Goal: Information Seeking & Learning: Learn about a topic

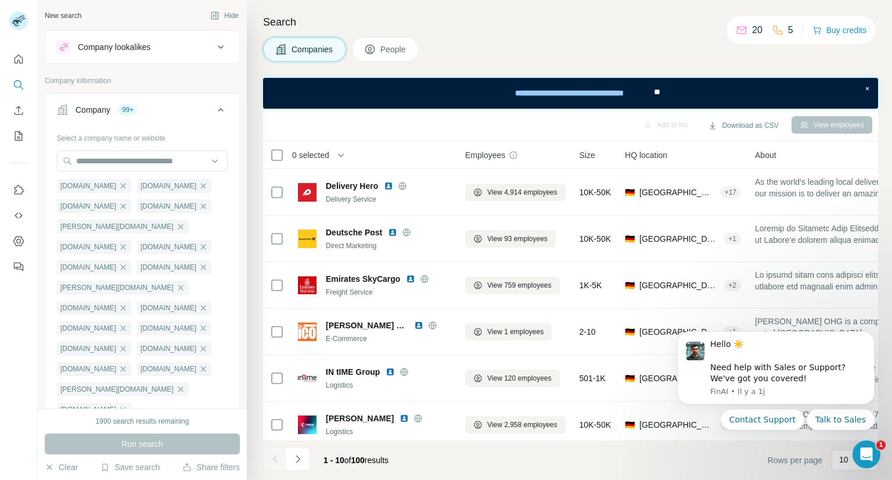
click at [214, 112] on icon at bounding box center [221, 110] width 14 height 14
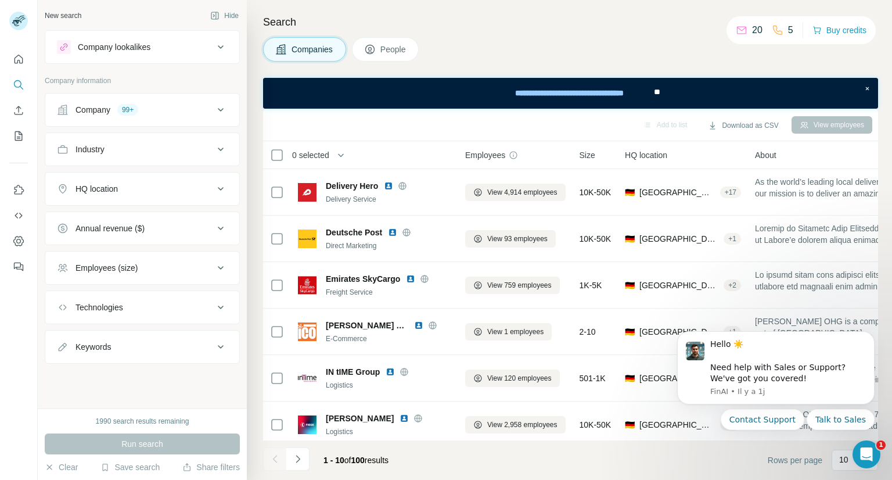
click at [205, 57] on button "Company lookalikes" at bounding box center [142, 47] width 194 height 28
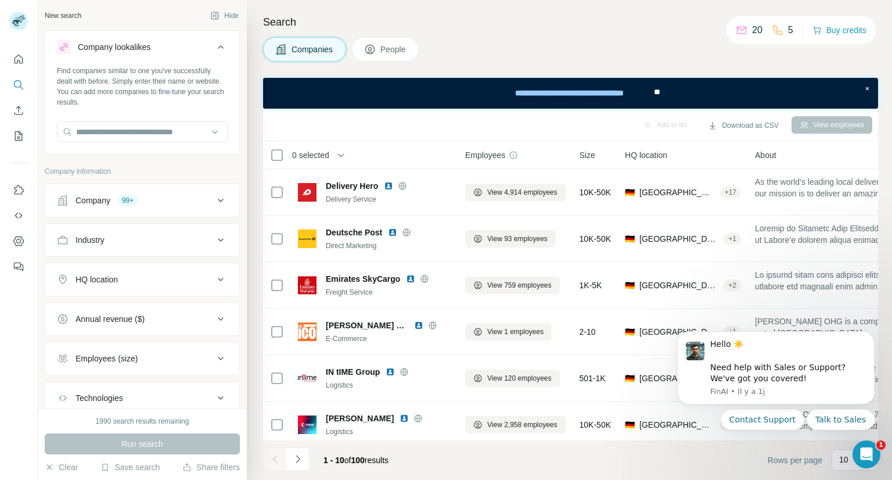
click at [205, 57] on button "Company lookalikes" at bounding box center [142, 49] width 194 height 33
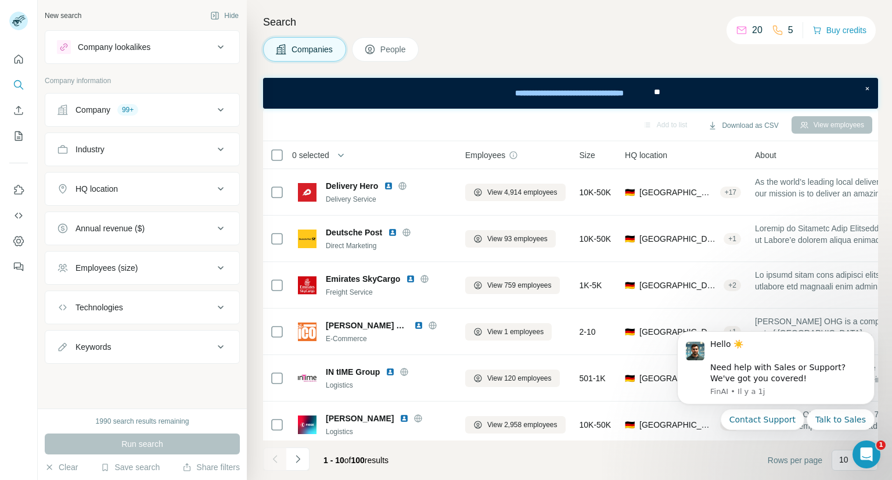
click at [205, 57] on button "Company lookalikes" at bounding box center [142, 47] width 194 height 28
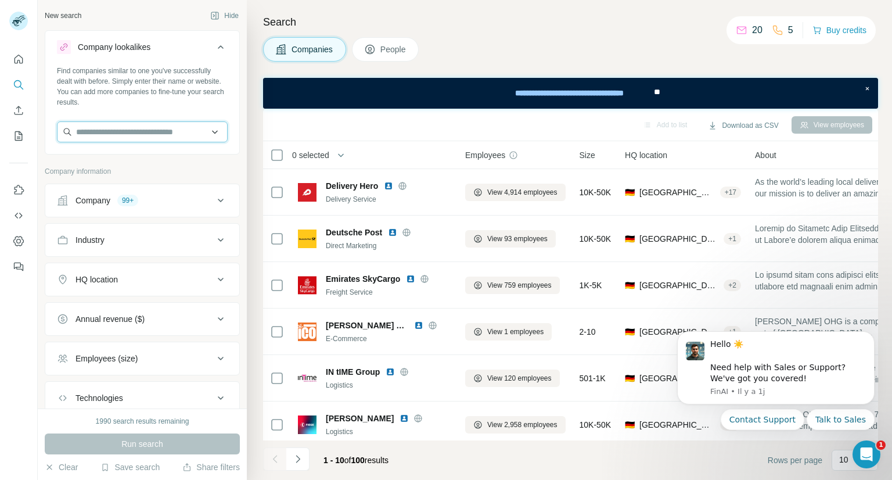
click at [154, 131] on input "text" at bounding box center [142, 131] width 171 height 21
type input "*"
click at [496, 33] on div "Search Companies People Add to list Download as CSV View employees 0 selected C…" at bounding box center [569, 240] width 645 height 480
click at [203, 235] on div "Industry" at bounding box center [135, 240] width 157 height 12
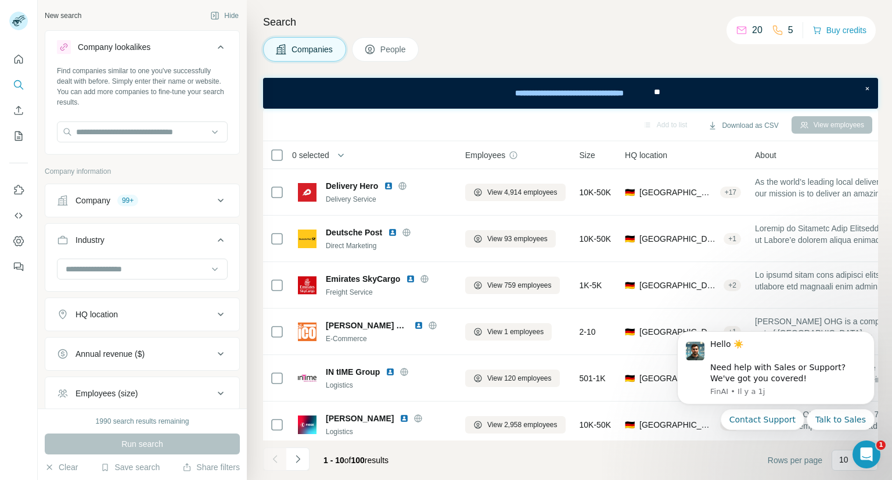
click at [203, 235] on div "Industry" at bounding box center [135, 240] width 157 height 12
click at [195, 274] on input at bounding box center [135, 268] width 143 height 13
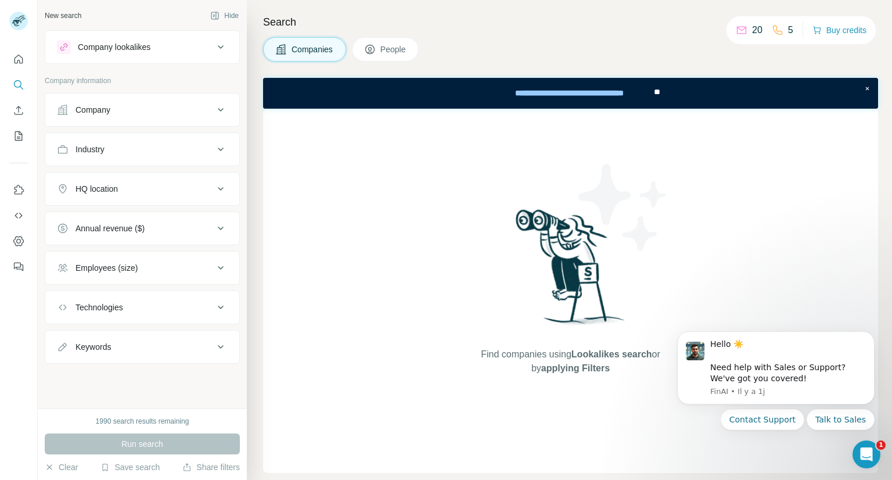
click at [184, 40] on div "Company lookalikes" at bounding box center [135, 47] width 157 height 14
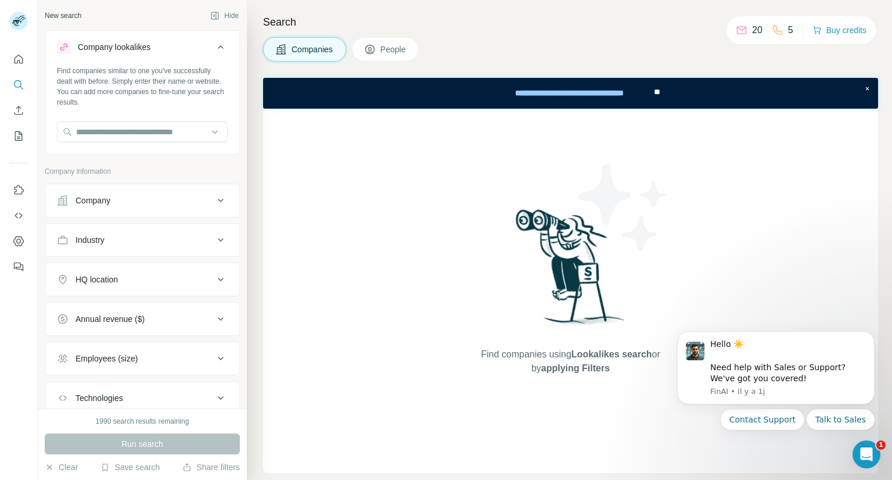
click at [184, 40] on div "Company lookalikes" at bounding box center [135, 47] width 157 height 14
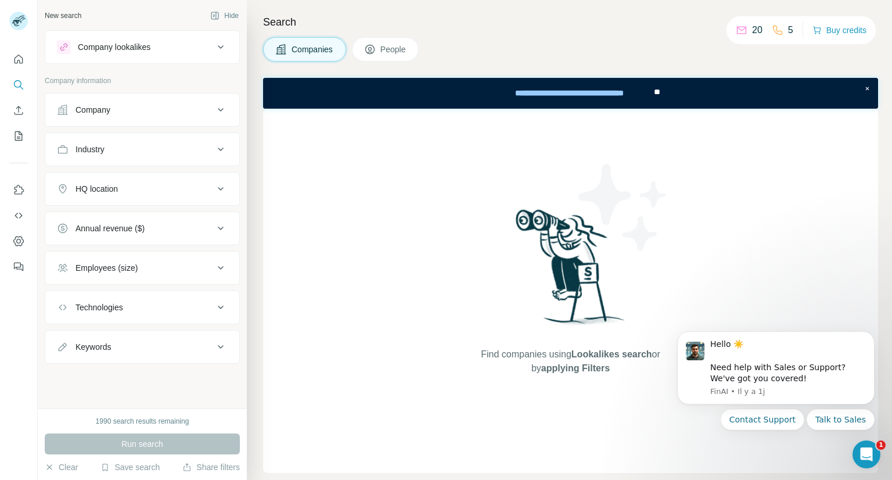
click at [159, 110] on div "Company" at bounding box center [135, 110] width 157 height 12
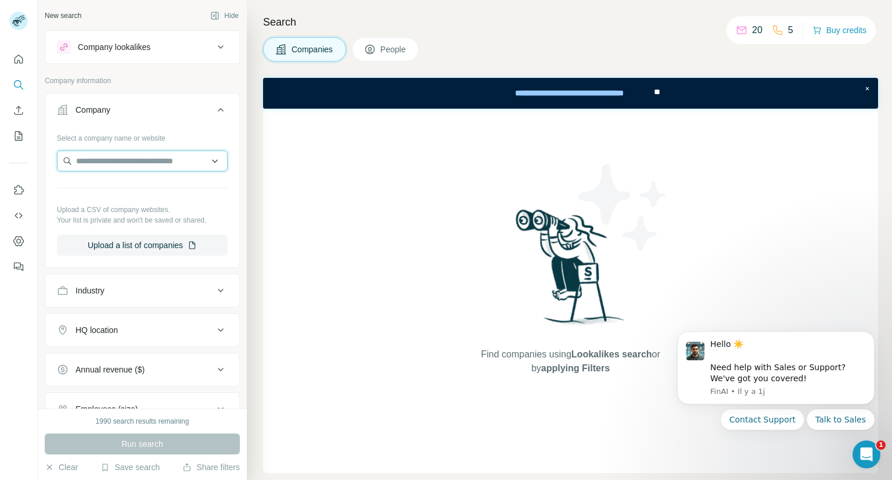
click at [171, 163] on input "text" at bounding box center [142, 160] width 171 height 21
click at [177, 190] on div "Type to search" at bounding box center [138, 187] width 156 height 23
click at [214, 107] on icon at bounding box center [221, 110] width 14 height 14
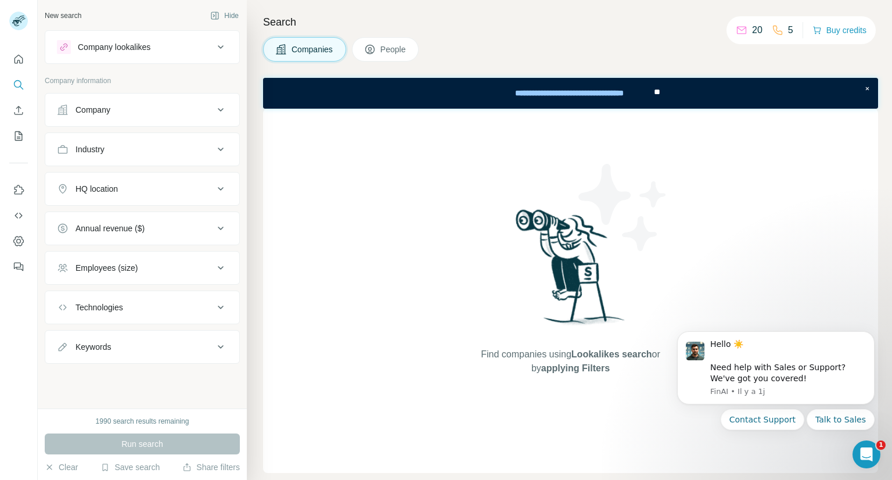
click at [170, 155] on button "Industry" at bounding box center [142, 149] width 194 height 28
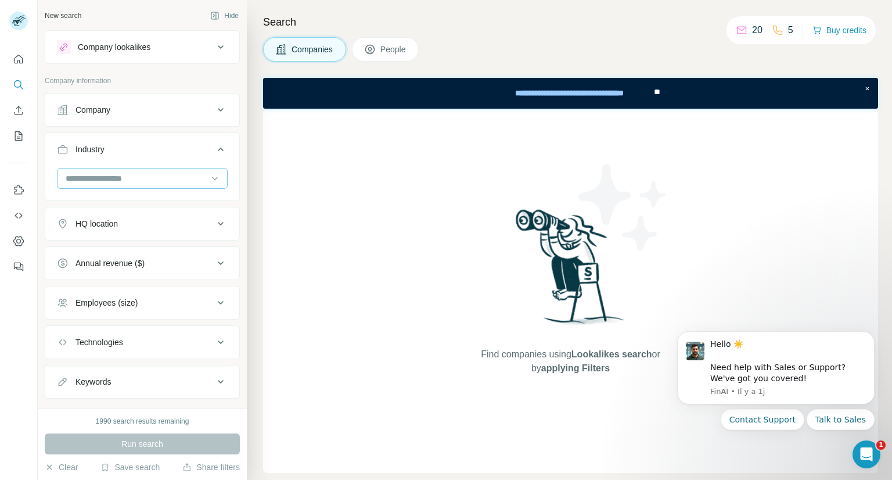
click at [158, 179] on input at bounding box center [135, 178] width 143 height 13
type input "*"
type input "*****"
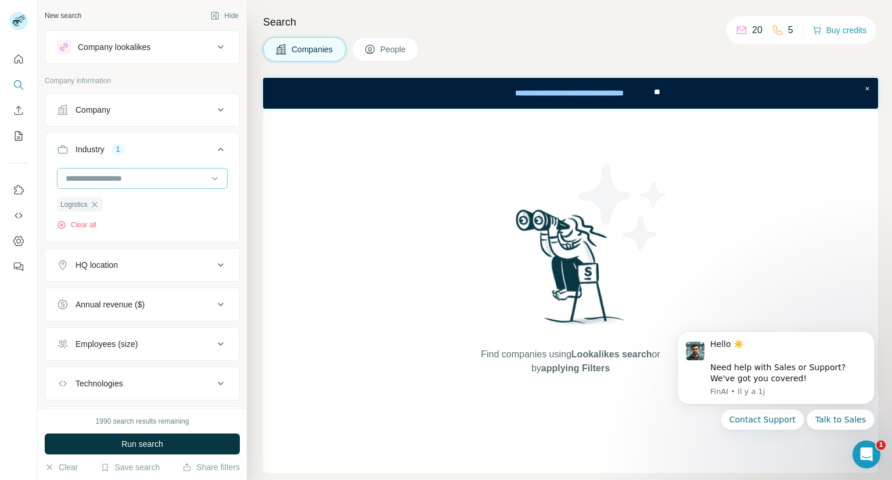
click at [170, 178] on input at bounding box center [135, 178] width 143 height 13
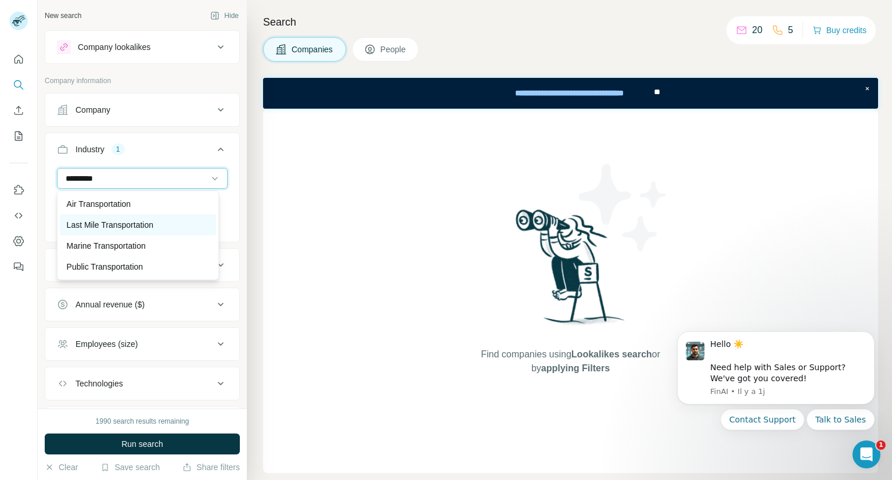
type input "*********"
click at [162, 228] on div "Last Mile Transportation" at bounding box center [138, 225] width 142 height 12
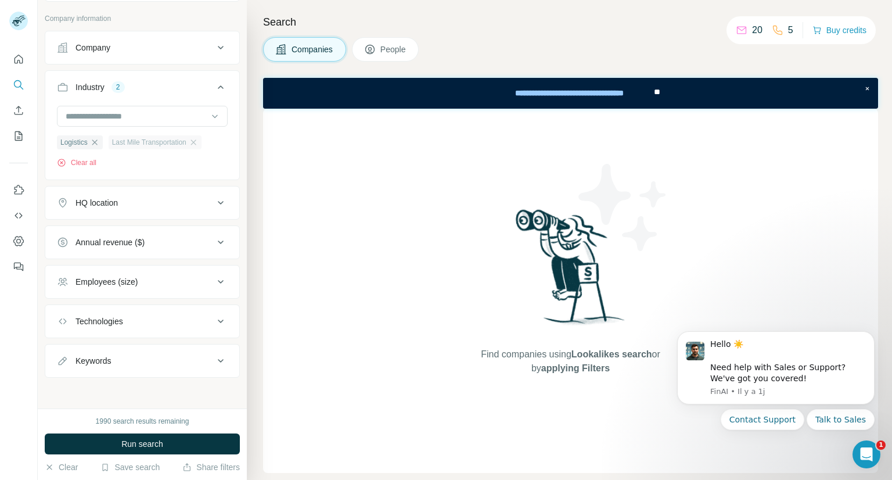
scroll to position [62, 0]
click at [165, 196] on button "HQ location" at bounding box center [142, 203] width 194 height 28
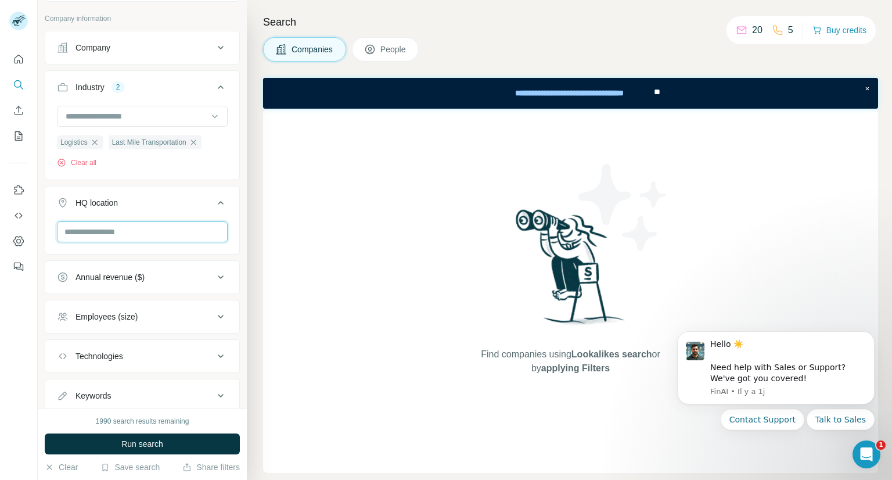
click at [150, 236] on input "text" at bounding box center [142, 231] width 171 height 21
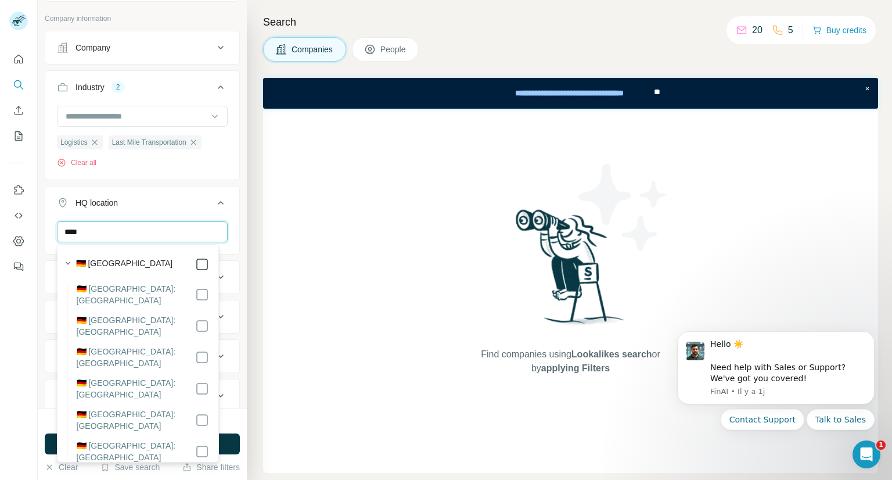
type input "****"
click at [174, 229] on input "****" at bounding box center [142, 231] width 171 height 21
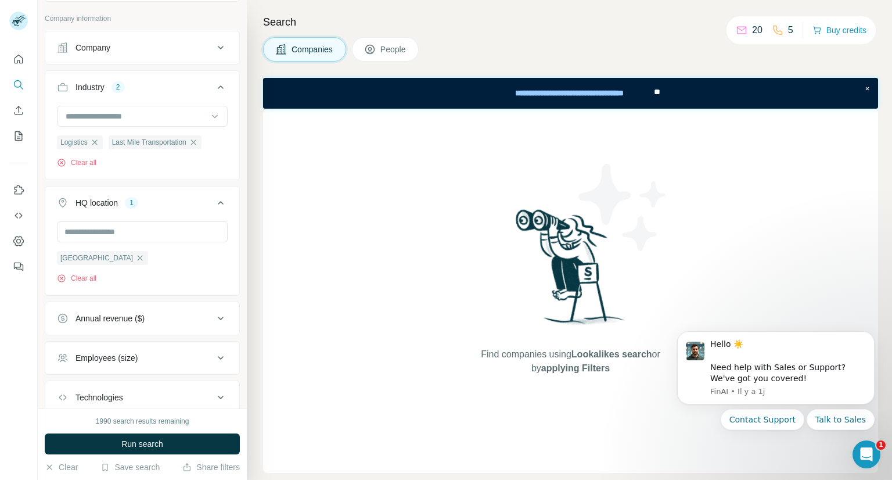
click at [228, 268] on div "[GEOGRAPHIC_DATA] Clear all" at bounding box center [142, 256] width 194 height 71
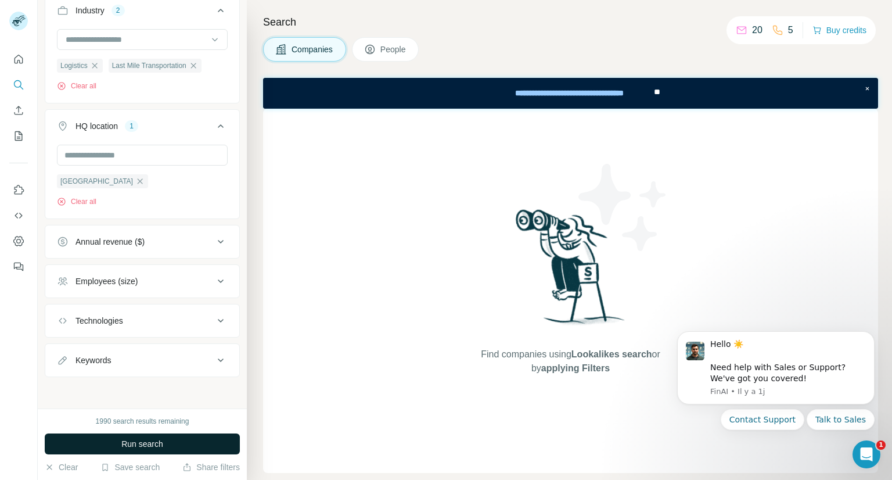
click at [153, 449] on span "Run search" at bounding box center [142, 444] width 42 height 12
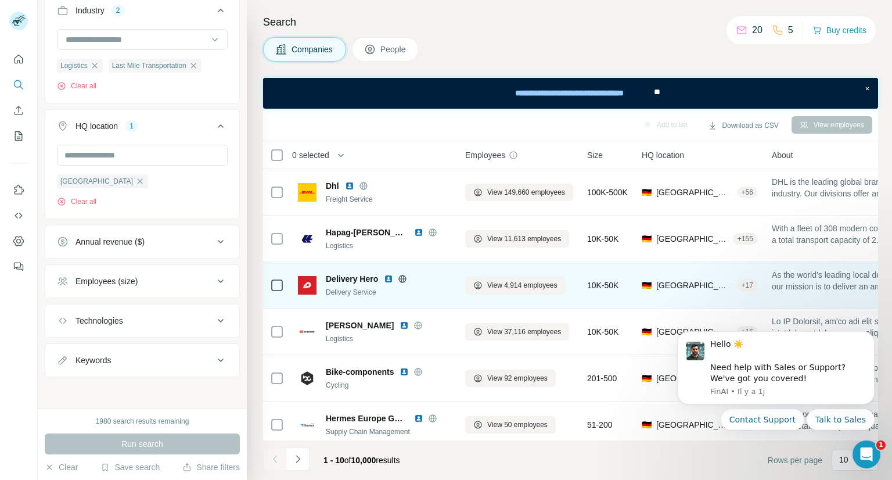
scroll to position [199, 0]
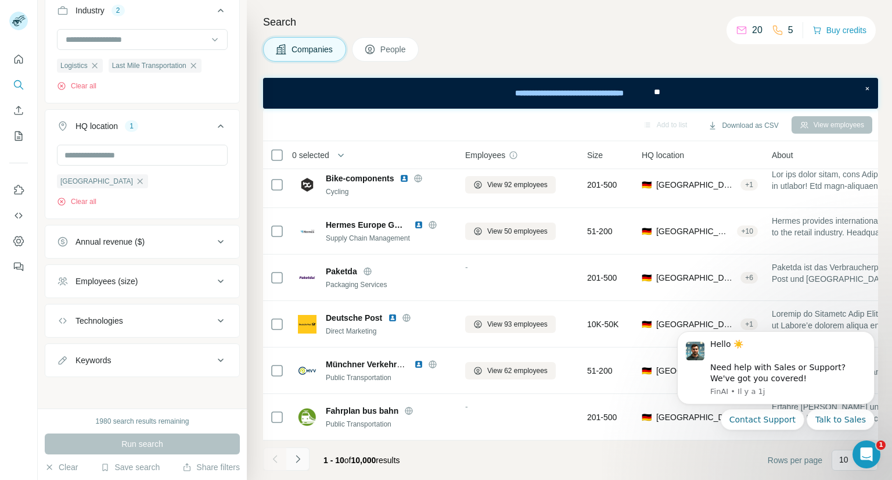
click at [303, 458] on icon "Navigate to next page" at bounding box center [298, 459] width 12 height 12
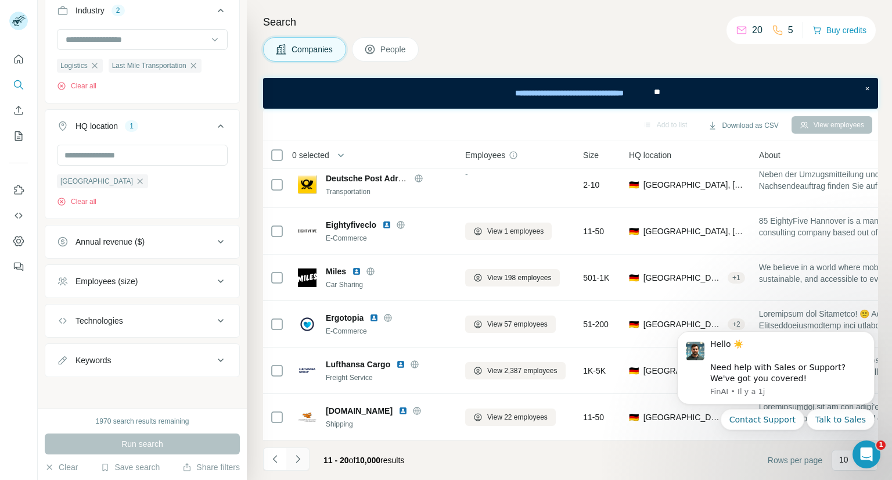
click at [303, 458] on icon "Navigate to next page" at bounding box center [298, 459] width 12 height 12
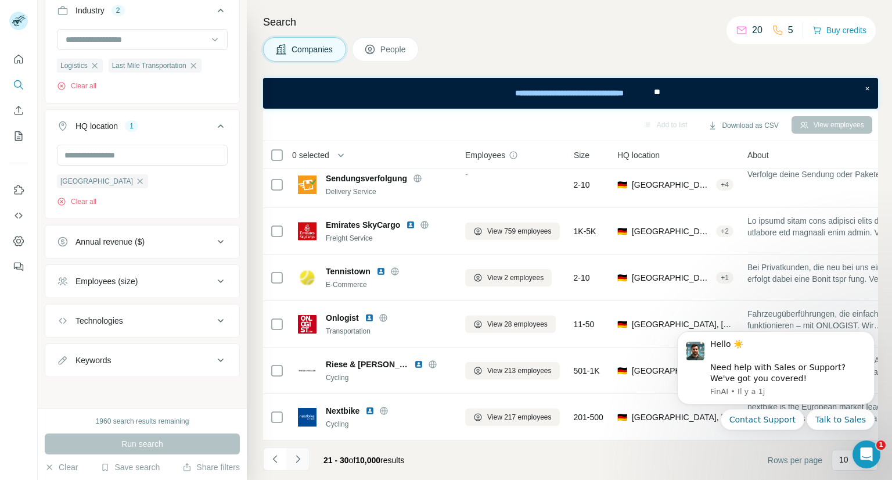
click at [303, 458] on icon "Navigate to next page" at bounding box center [298, 459] width 12 height 12
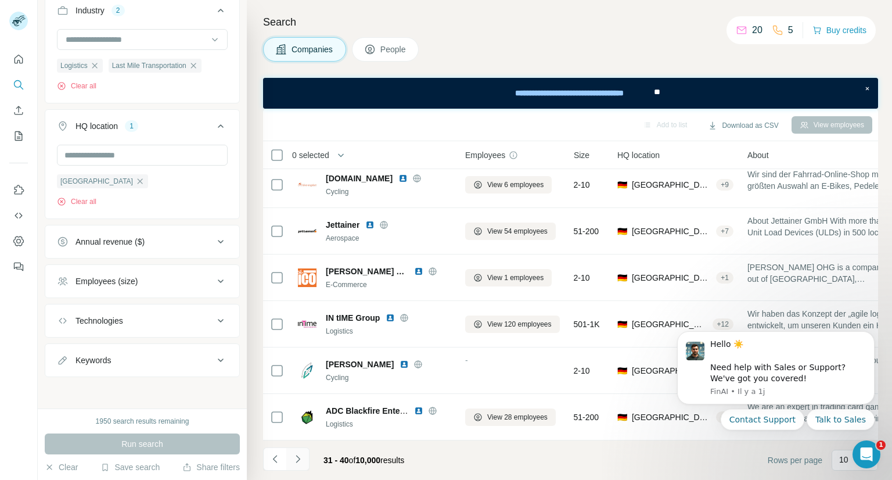
click at [303, 458] on icon "Navigate to next page" at bounding box center [298, 459] width 12 height 12
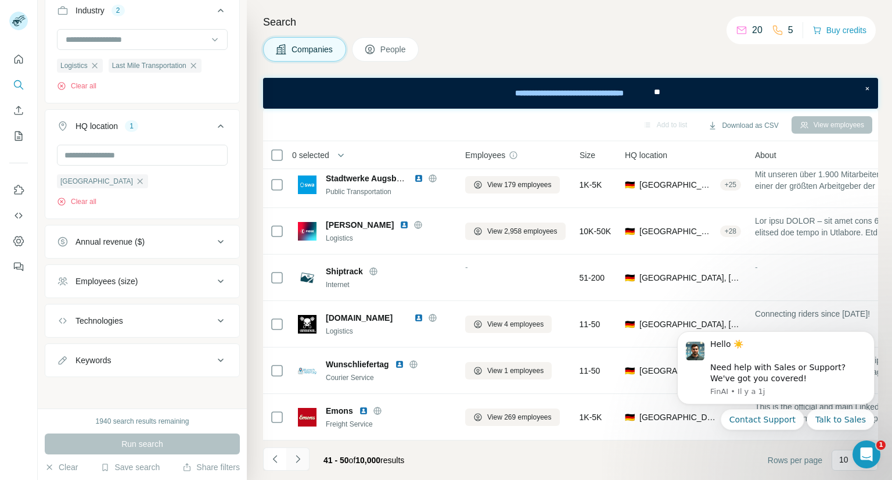
click at [303, 458] on icon "Navigate to next page" at bounding box center [298, 459] width 12 height 12
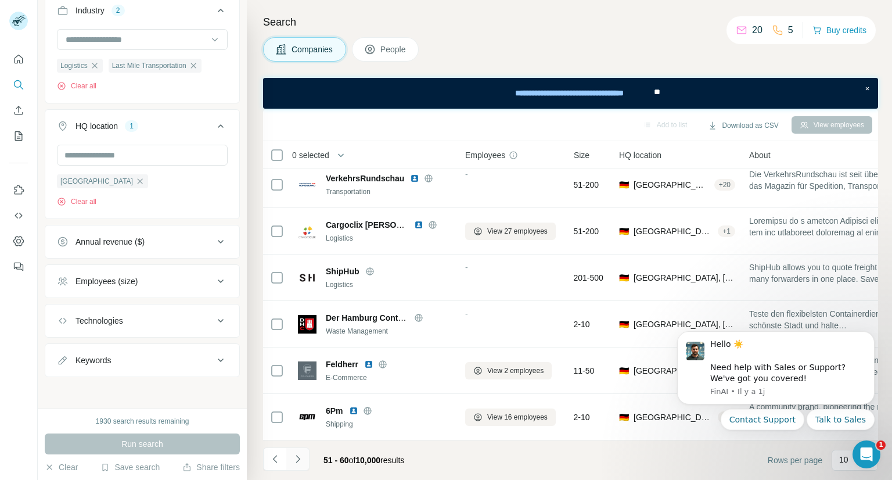
click at [303, 458] on icon "Navigate to next page" at bounding box center [298, 459] width 12 height 12
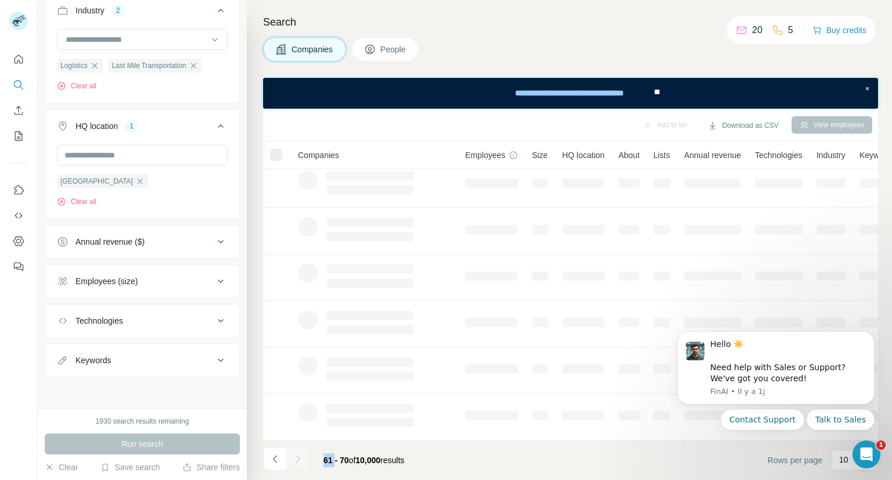
click at [303, 458] on div at bounding box center [297, 458] width 23 height 23
click at [303, 458] on icon "Navigate to next page" at bounding box center [298, 459] width 12 height 12
click at [303, 458] on div at bounding box center [297, 458] width 23 height 23
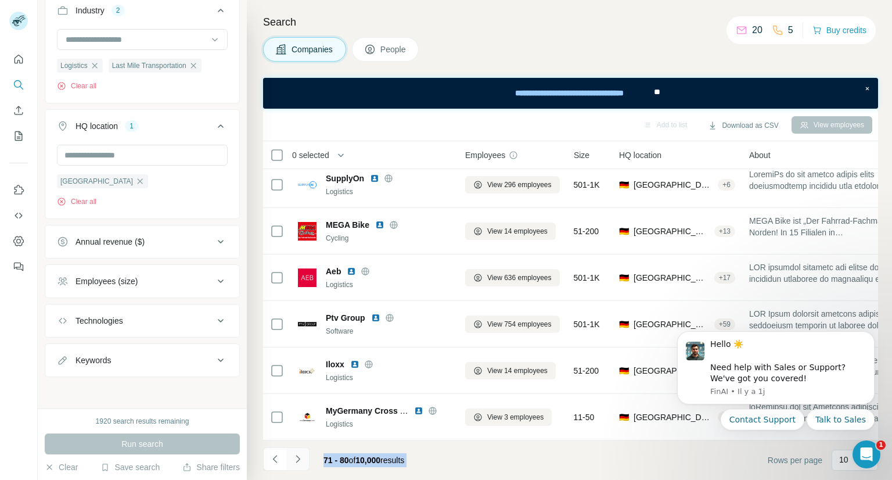
click at [303, 458] on icon "Navigate to next page" at bounding box center [298, 459] width 12 height 12
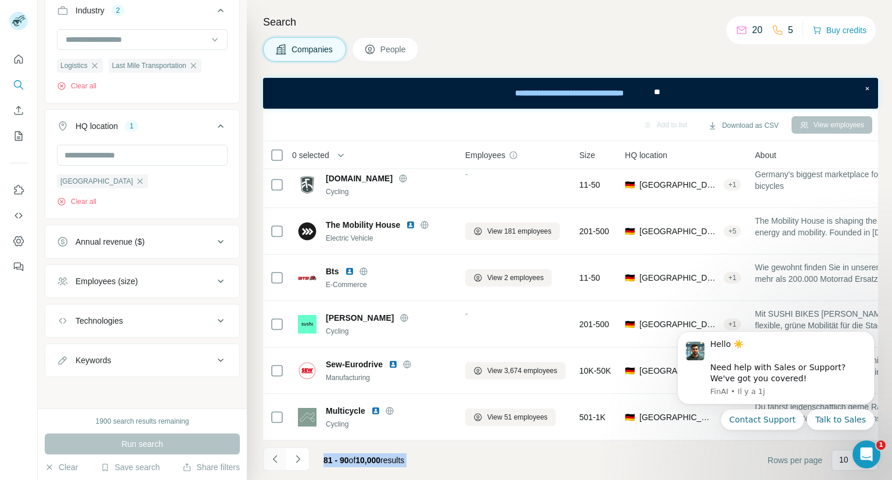
click at [273, 457] on icon "Navigate to previous page" at bounding box center [275, 459] width 12 height 12
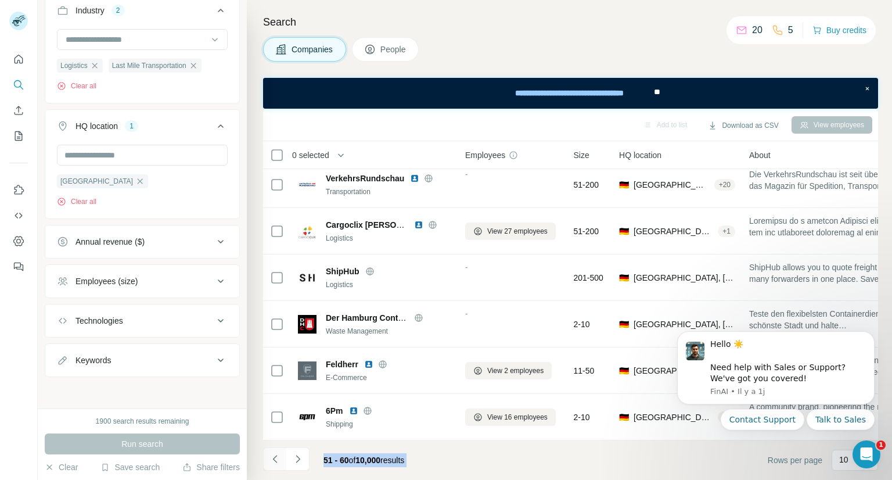
click at [273, 457] on icon "Navigate to previous page" at bounding box center [275, 459] width 12 height 12
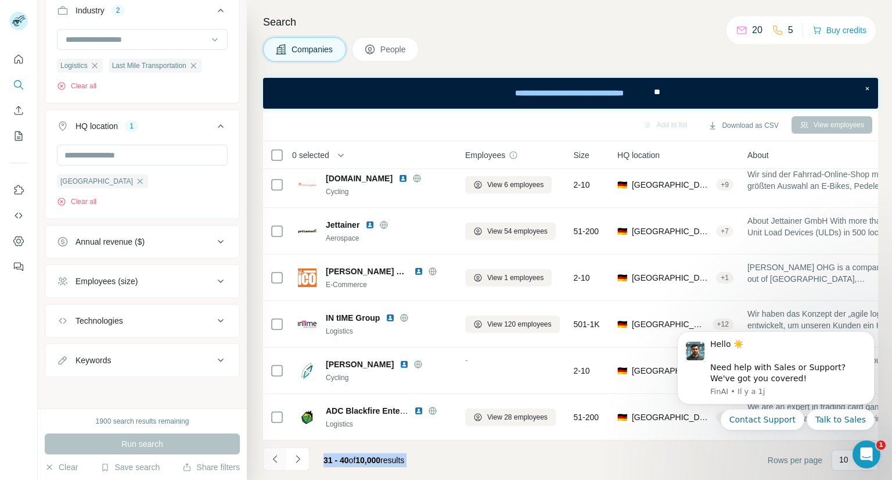
click at [273, 457] on icon "Navigate to previous page" at bounding box center [275, 459] width 12 height 12
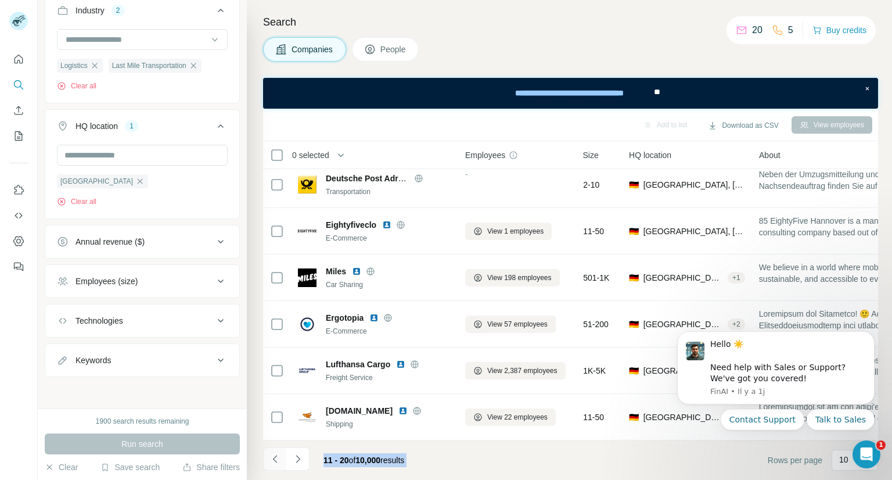
click at [273, 457] on icon "Navigate to previous page" at bounding box center [275, 459] width 12 height 12
click at [273, 457] on div at bounding box center [274, 458] width 23 height 23
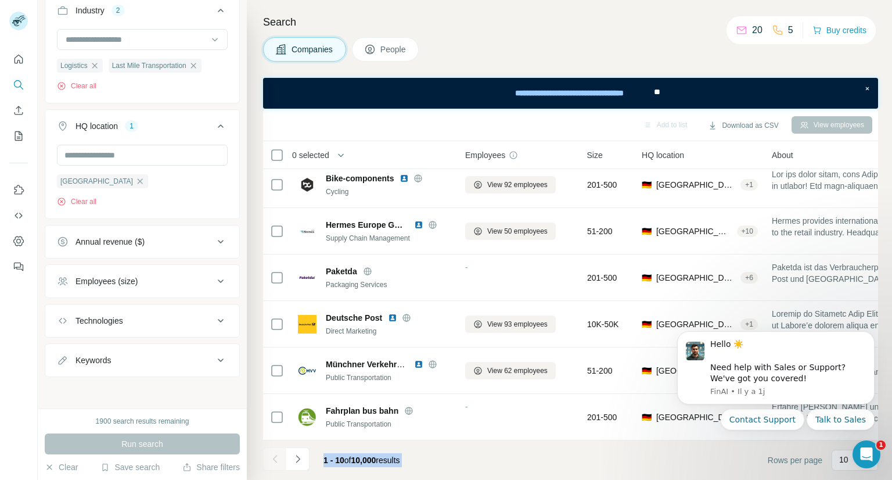
click at [273, 457] on div at bounding box center [274, 458] width 23 height 23
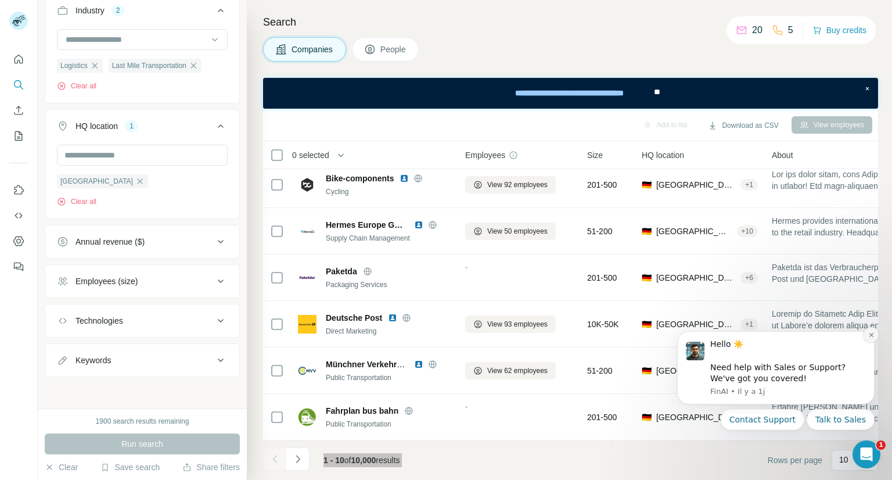
click at [873, 336] on icon "Dismiss notification" at bounding box center [871, 335] width 6 height 6
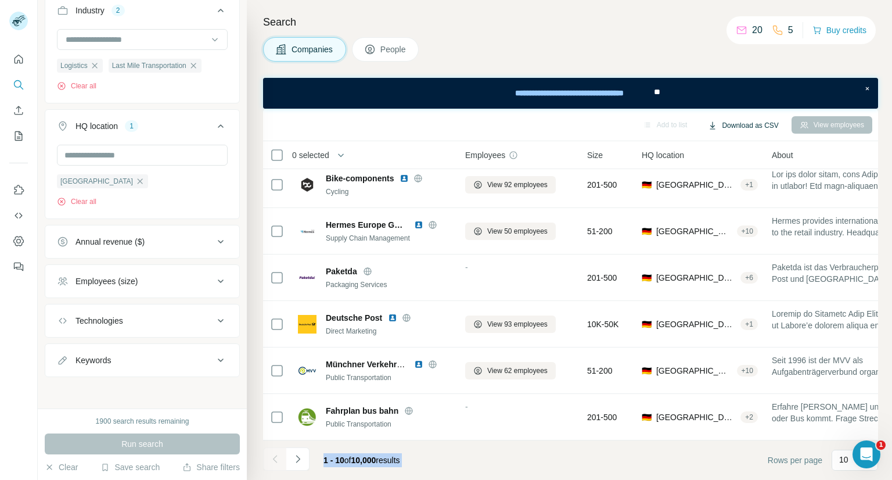
click at [754, 123] on button "Download as CSV" at bounding box center [743, 125] width 87 height 17
click at [757, 172] on div "All viewed companies (90)" at bounding box center [757, 170] width 109 height 21
click at [192, 286] on div "Employees (size)" at bounding box center [135, 281] width 157 height 12
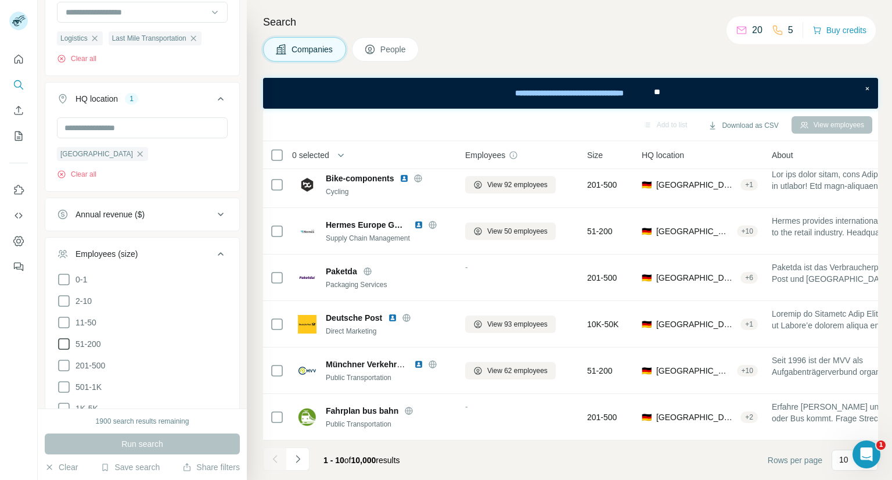
scroll to position [166, 0]
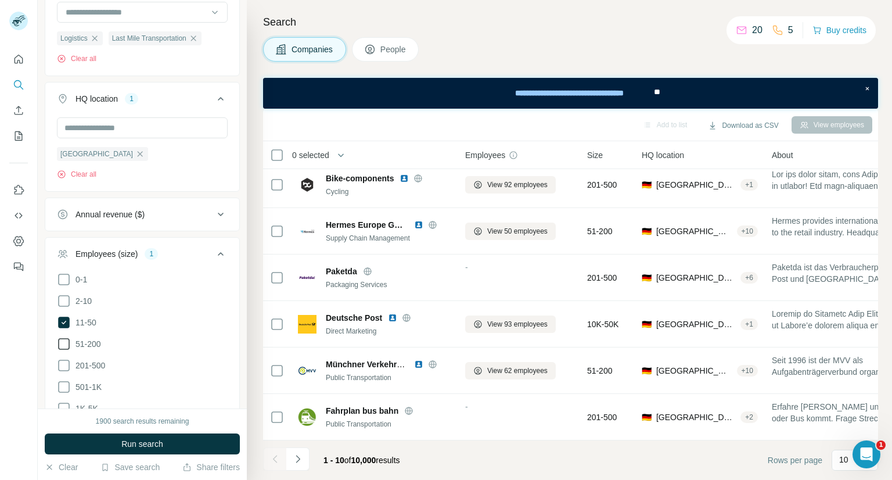
click at [65, 344] on icon at bounding box center [64, 344] width 14 height 14
click at [64, 300] on icon at bounding box center [64, 301] width 14 height 14
click at [64, 276] on icon at bounding box center [64, 279] width 14 height 14
click at [147, 441] on span "Run search" at bounding box center [142, 444] width 42 height 12
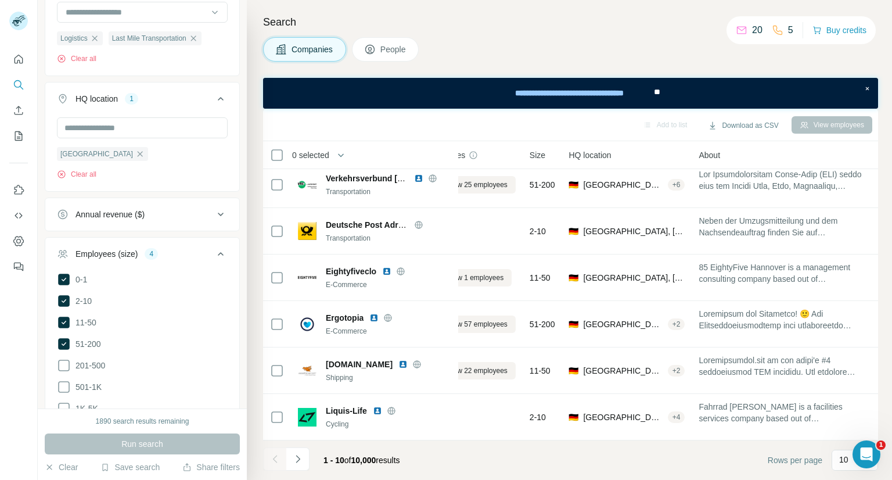
scroll to position [199, 33]
